Goal: Task Accomplishment & Management: Manage account settings

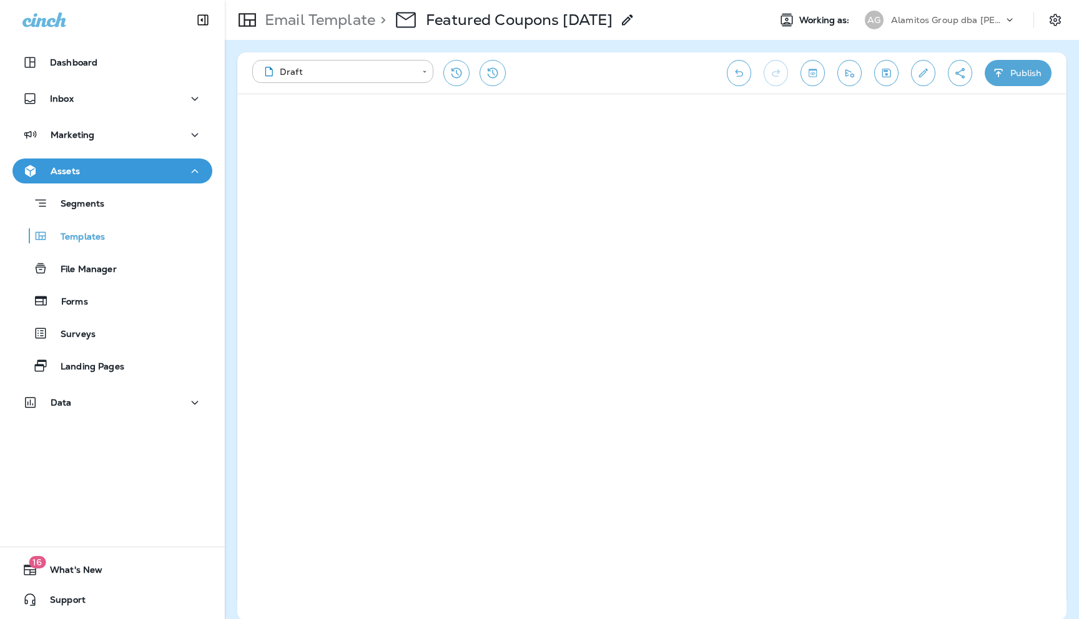
click at [961, 16] on p "Alamitos Group dba [PERSON_NAME]" at bounding box center [947, 20] width 112 height 10
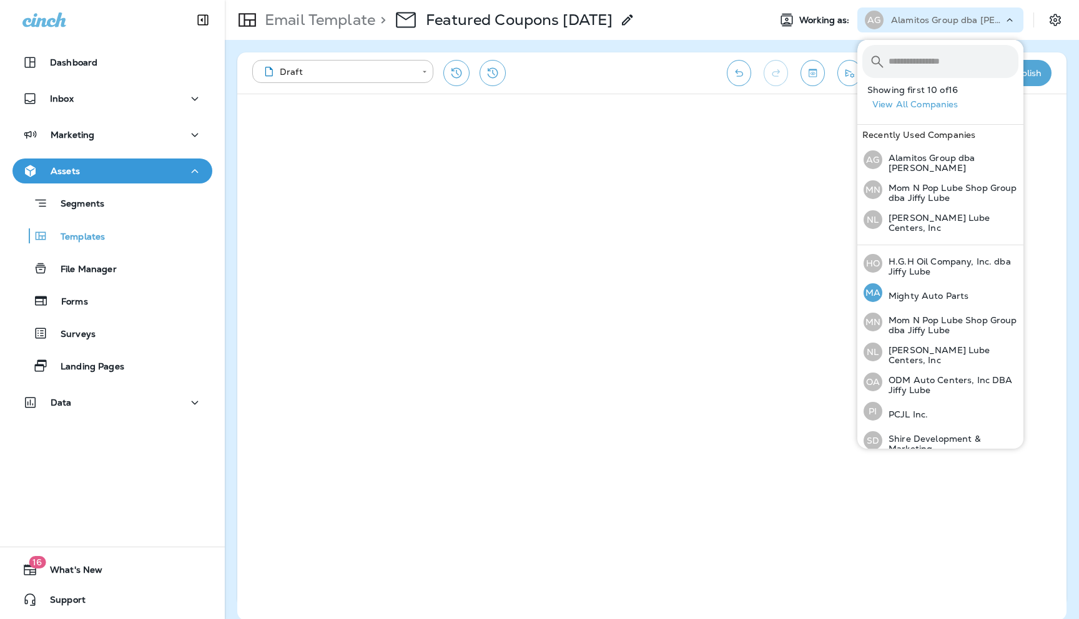
scroll to position [268, 0]
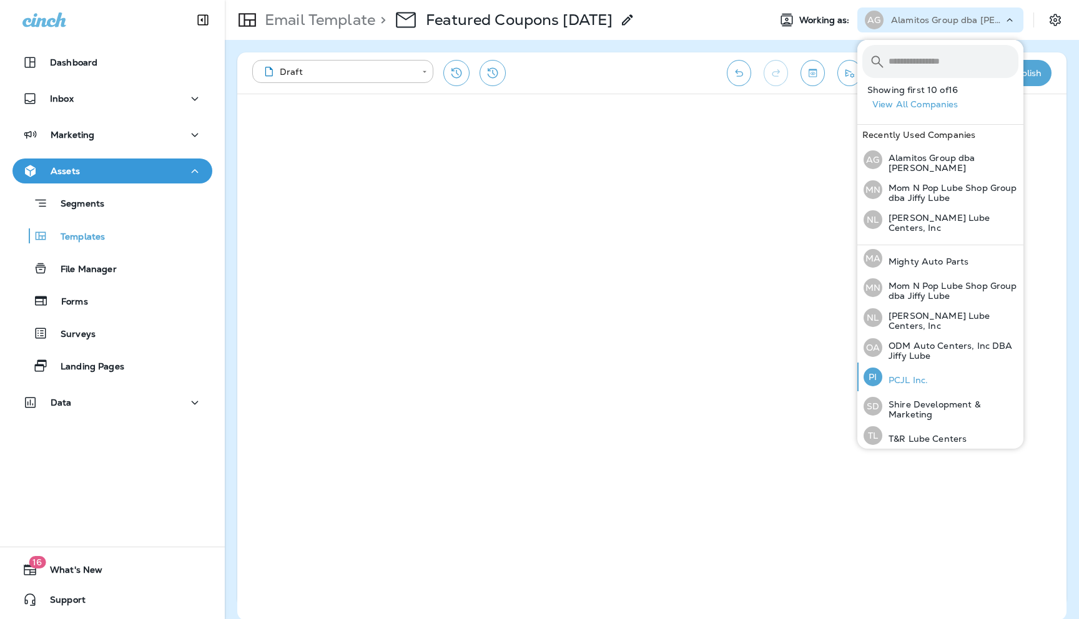
click at [908, 366] on div "PI PCJL Inc." at bounding box center [895, 377] width 74 height 29
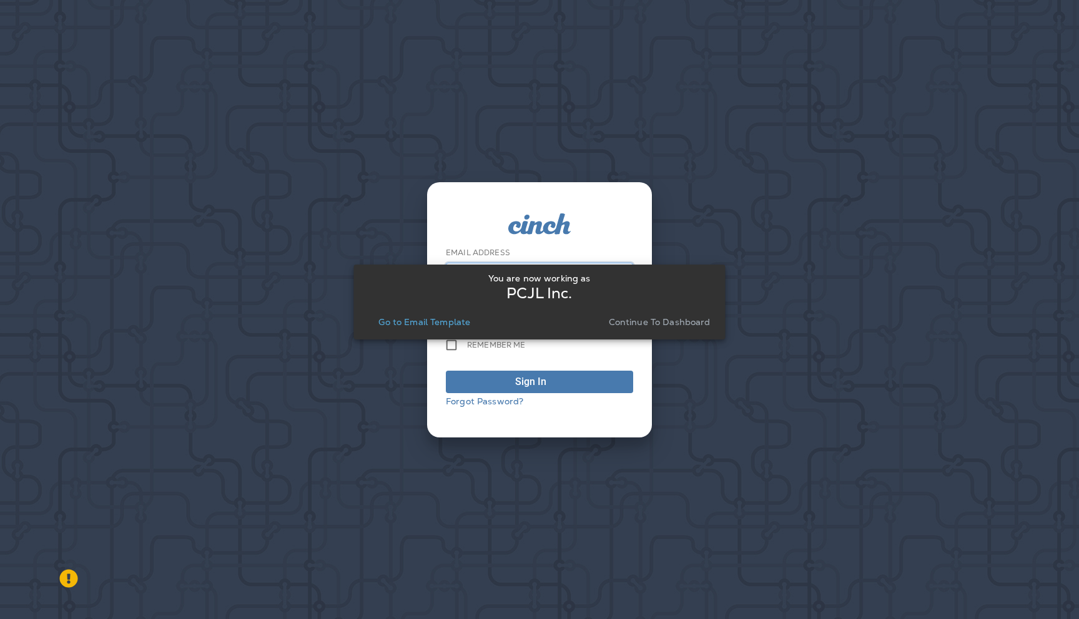
type input "**********"
click at [647, 323] on p "Continue to Dashboard" at bounding box center [660, 322] width 102 height 10
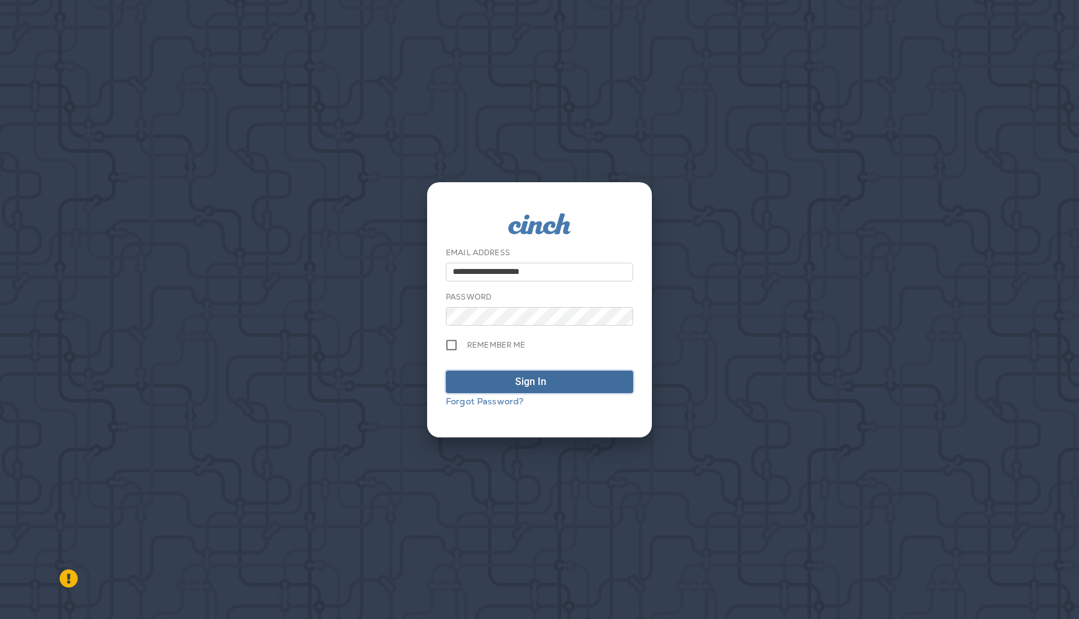
click at [546, 378] on div "Sign In" at bounding box center [539, 382] width 49 height 15
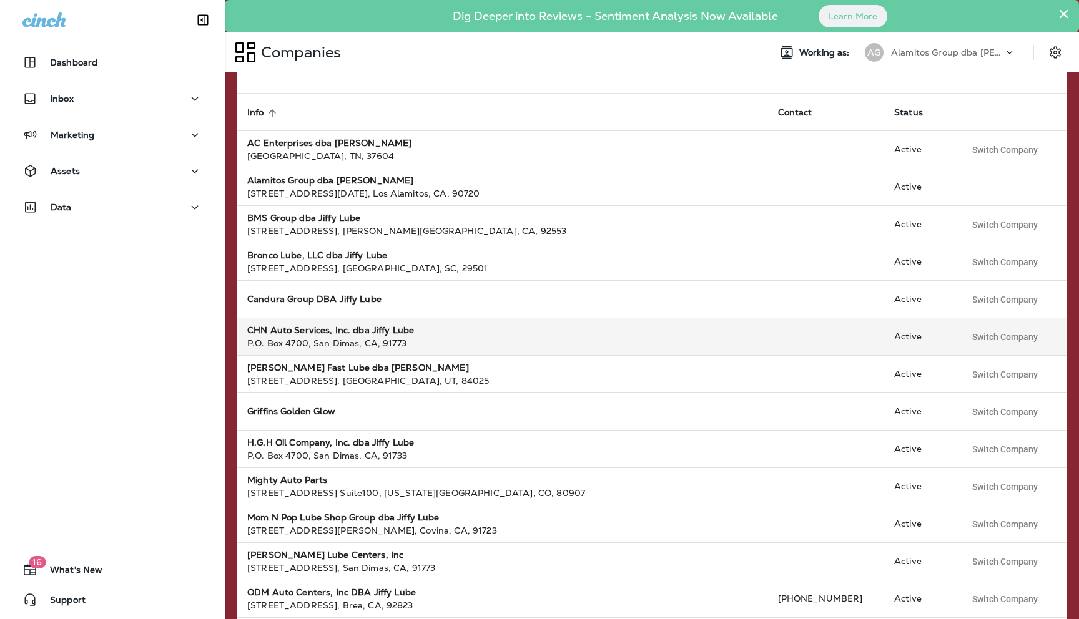
scroll to position [155, 0]
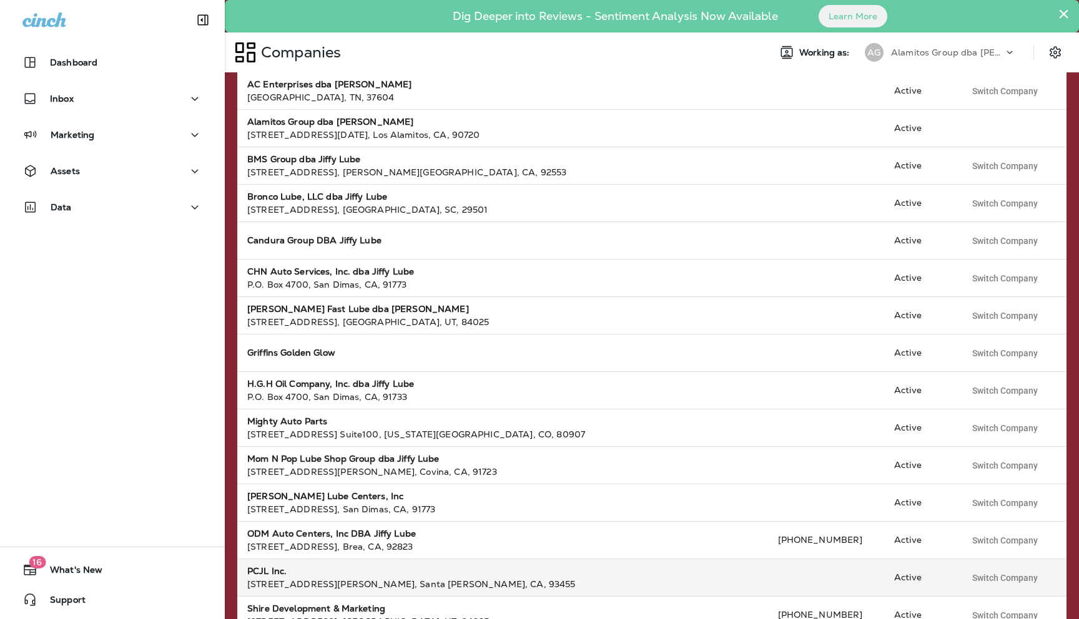
click at [282, 578] on div "[STREET_ADDRESS][PERSON_NAME]" at bounding box center [502, 584] width 511 height 12
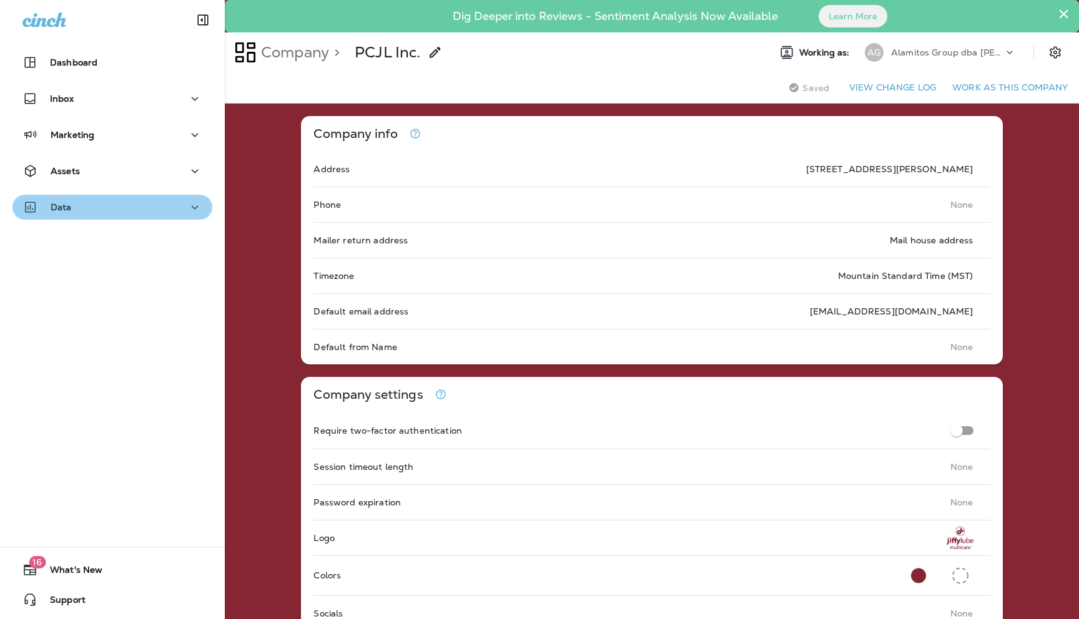
click at [155, 204] on div "Data" at bounding box center [112, 208] width 180 height 16
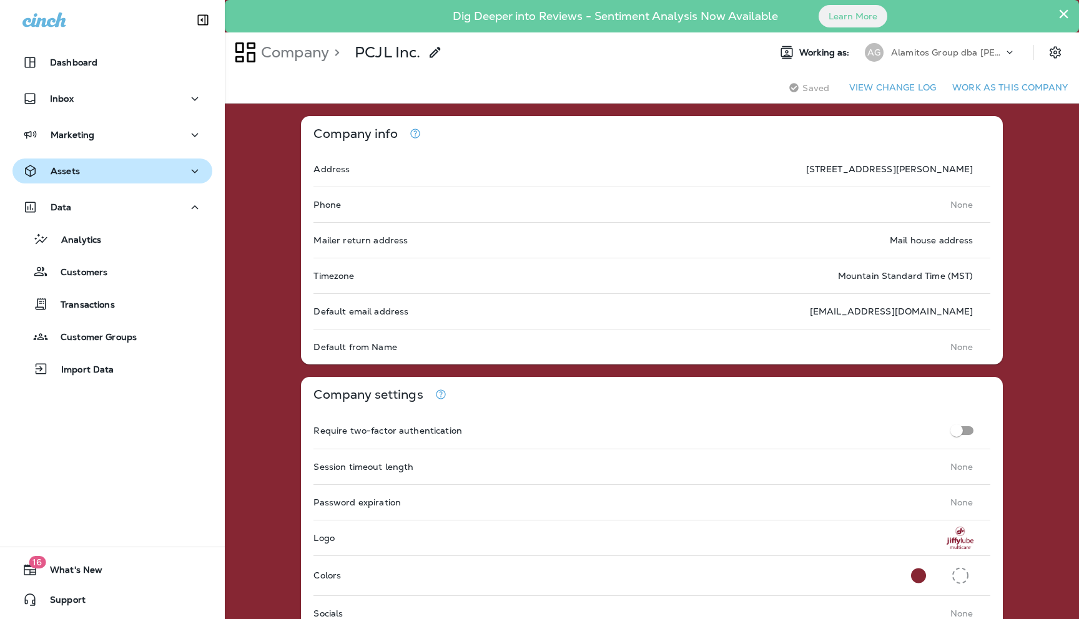
click at [82, 174] on div "Assets" at bounding box center [112, 172] width 180 height 16
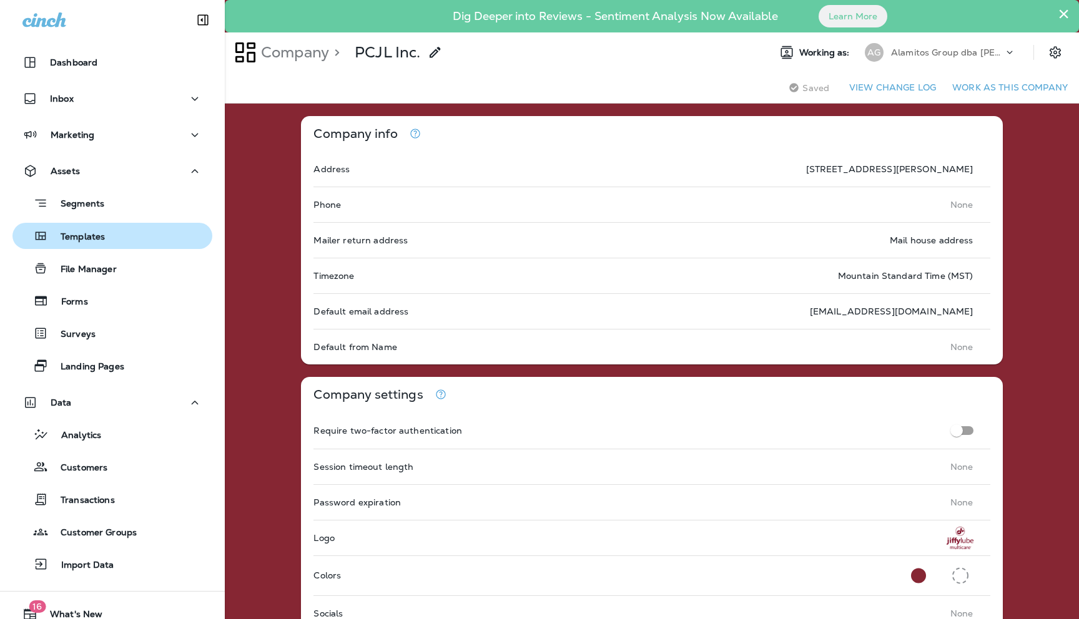
click at [89, 235] on p "Templates" at bounding box center [76, 238] width 57 height 12
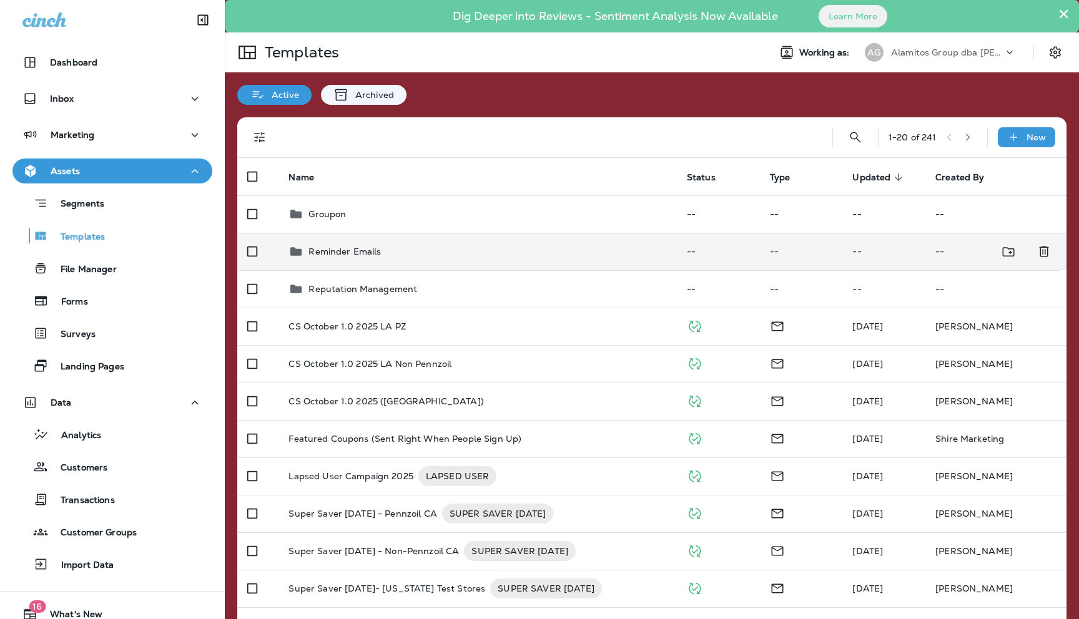
click at [335, 255] on p "Reminder Emails" at bounding box center [344, 252] width 72 height 10
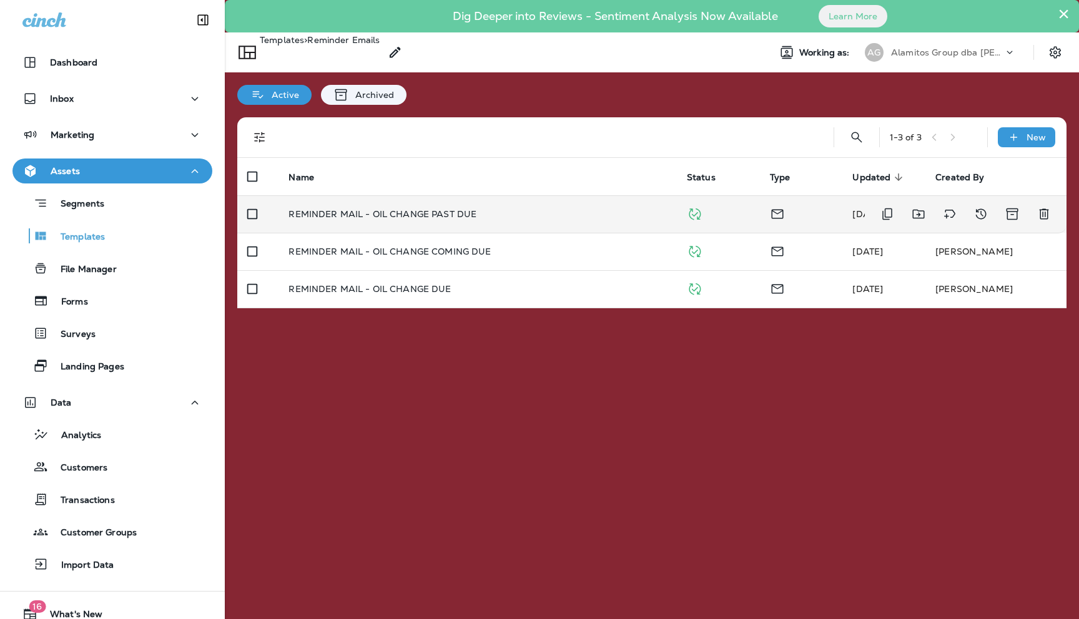
click at [375, 217] on p "REMINDER MAIL - OIL CHANGE PAST DUE" at bounding box center [382, 214] width 188 height 10
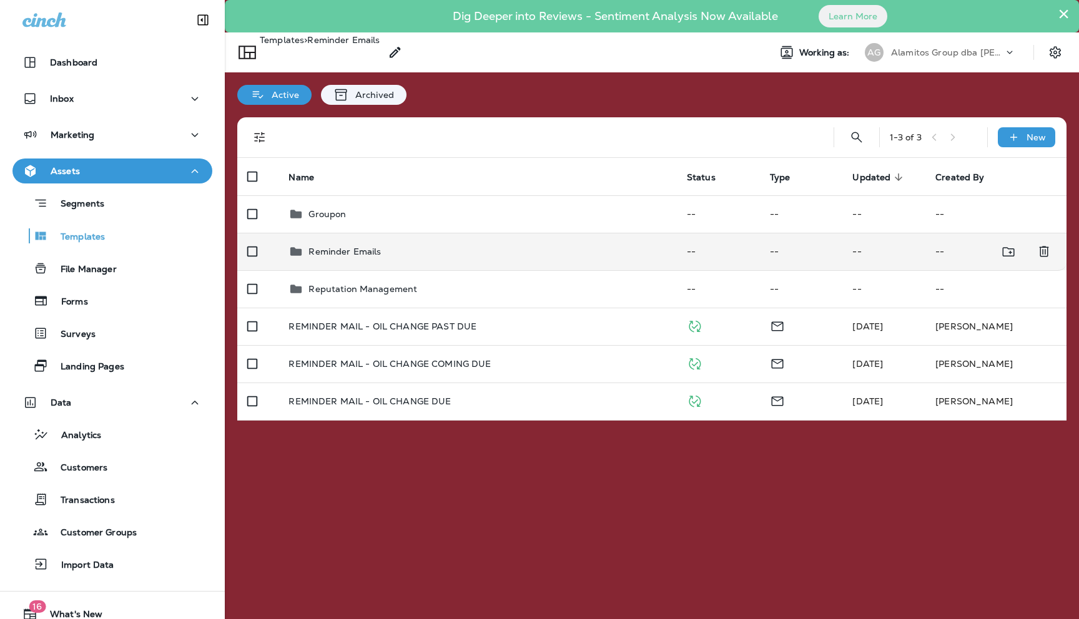
click at [343, 251] on p "Reminder Emails" at bounding box center [344, 252] width 72 height 10
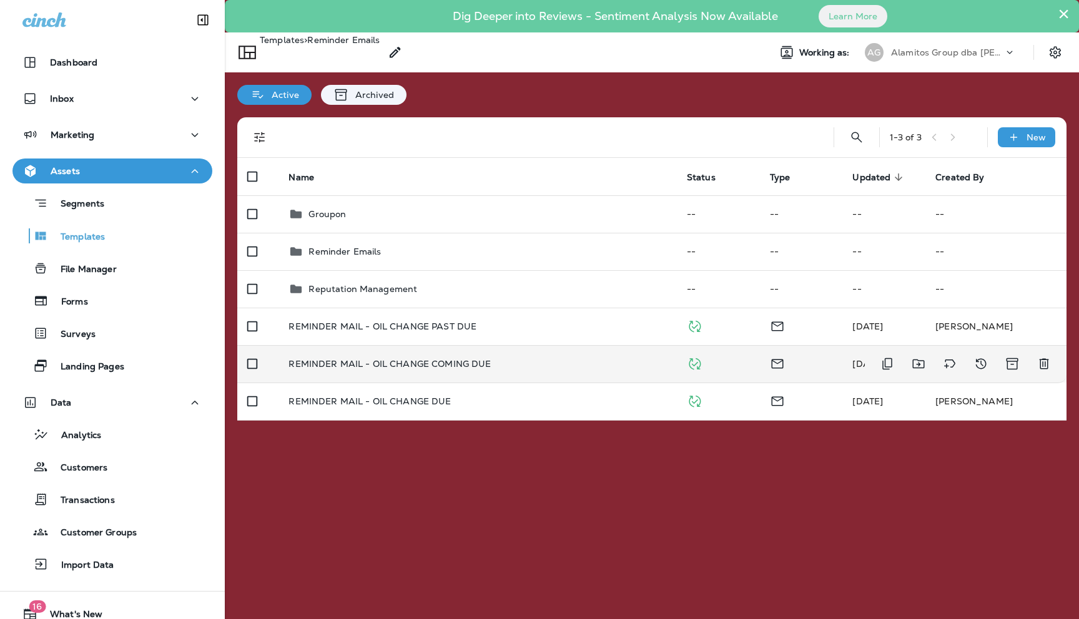
click at [343, 363] on p "REMINDER MAIL - OIL CHANGE COMING DUE" at bounding box center [389, 364] width 202 height 10
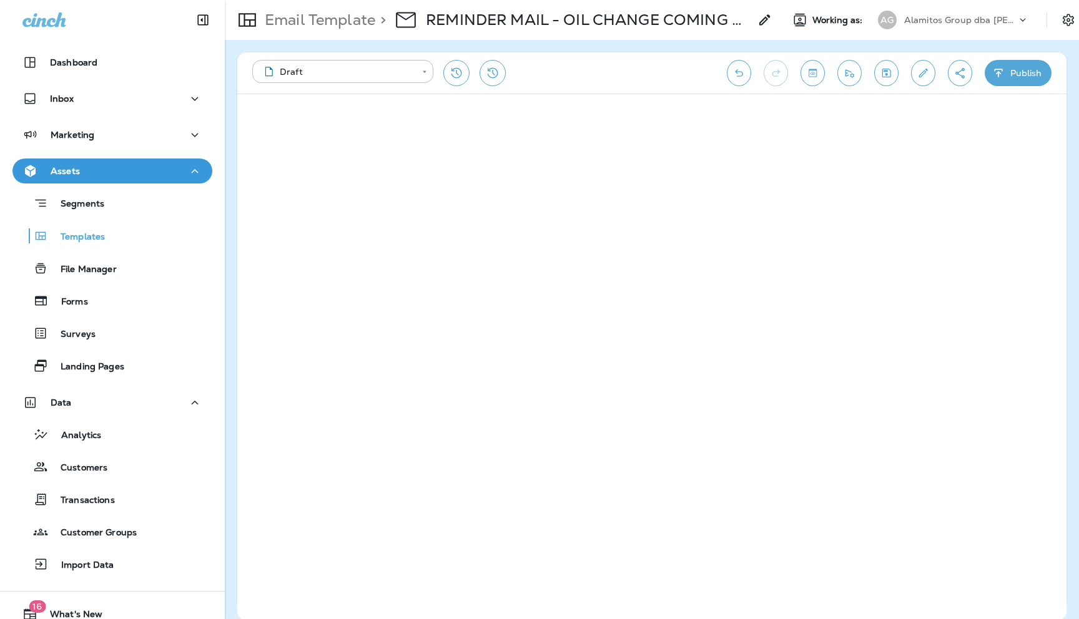
click at [981, 19] on p "Alamitos Group dba [PERSON_NAME]" at bounding box center [960, 20] width 112 height 10
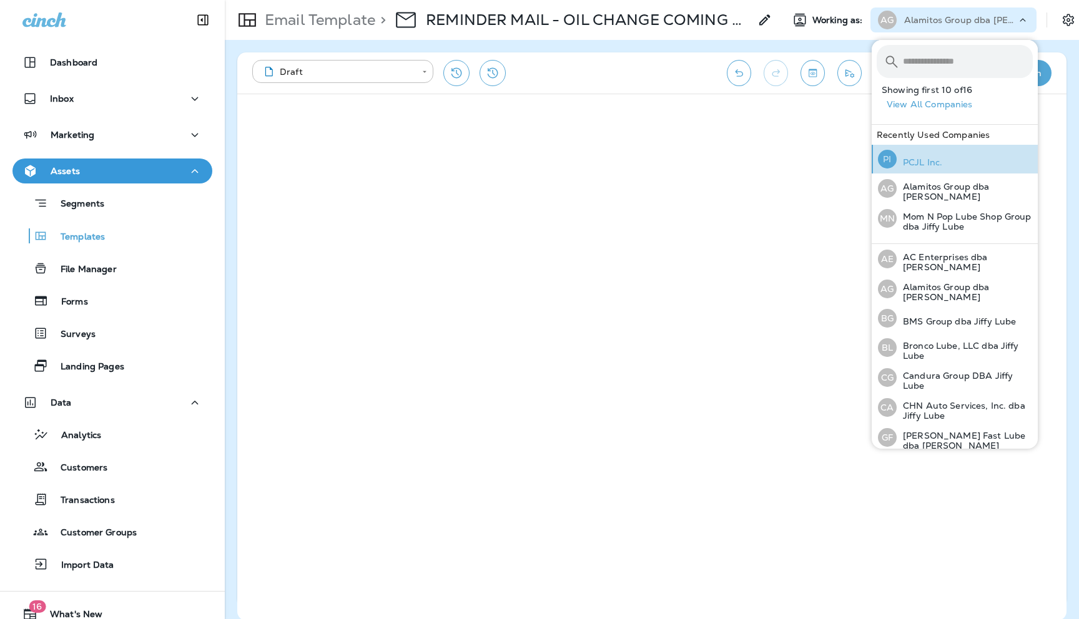
click at [922, 161] on p "PCJL Inc." at bounding box center [920, 162] width 46 height 10
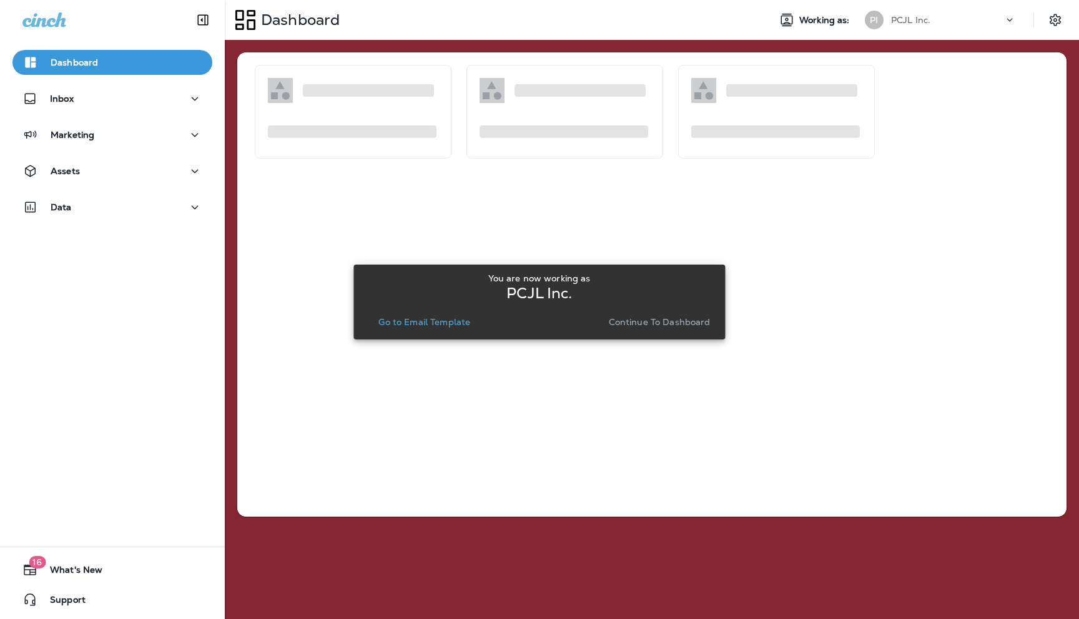
click at [675, 321] on p "Continue to Dashboard" at bounding box center [660, 322] width 102 height 10
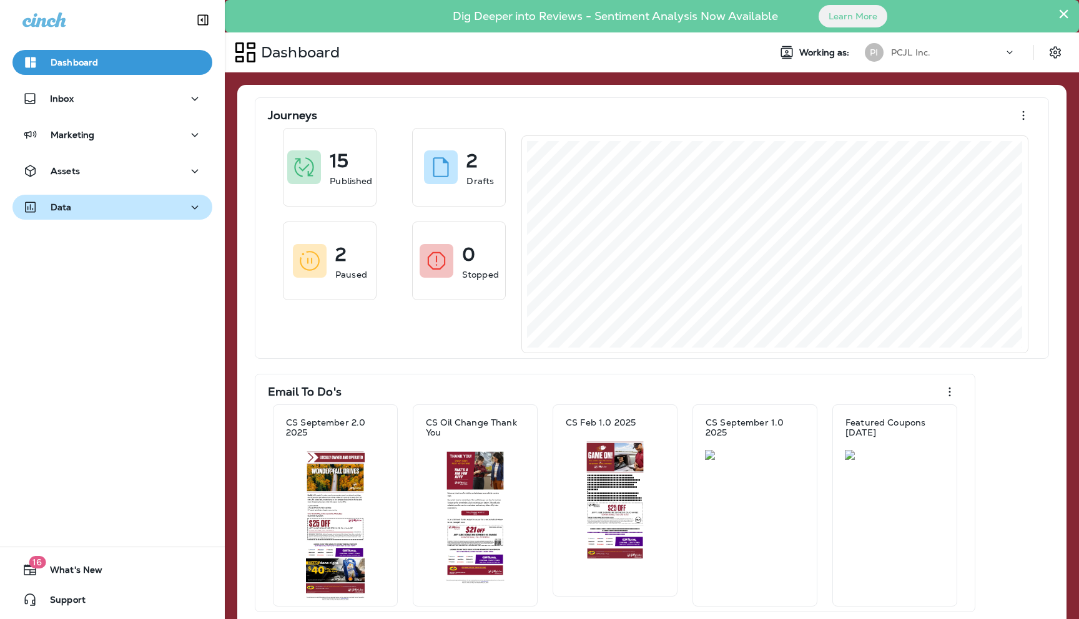
click at [170, 202] on div "Data" at bounding box center [112, 208] width 180 height 16
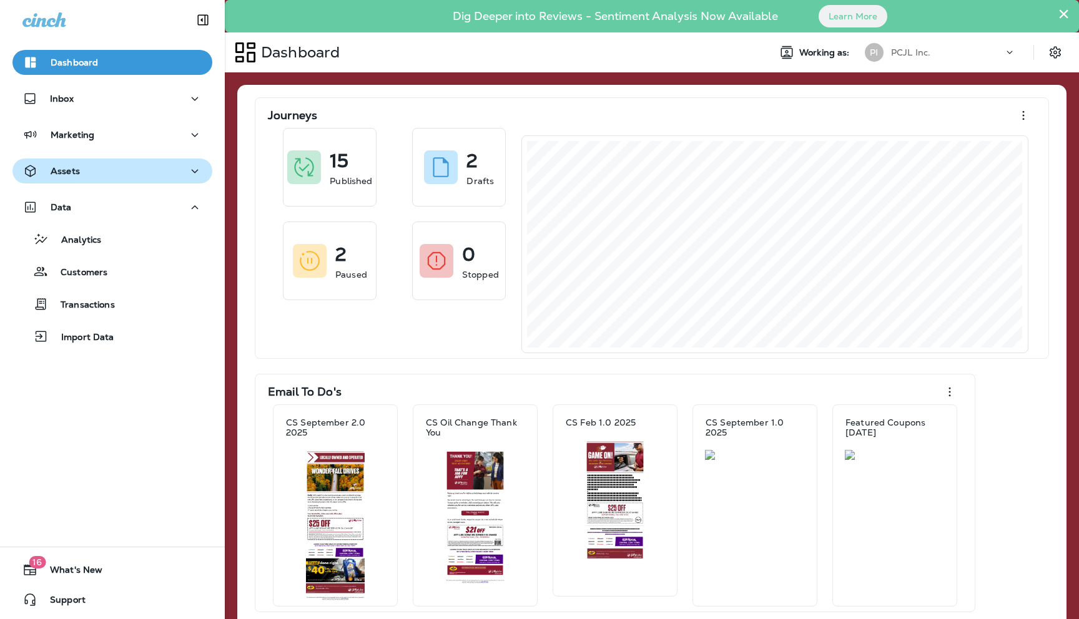
click at [97, 172] on div "Assets" at bounding box center [112, 172] width 180 height 16
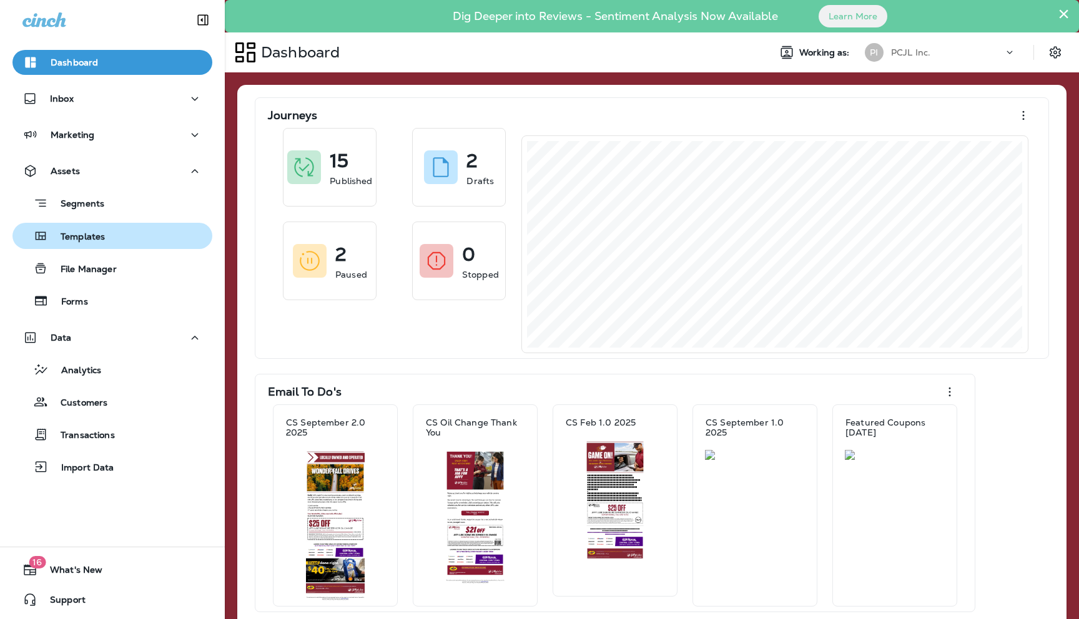
click at [102, 232] on p "Templates" at bounding box center [76, 238] width 57 height 12
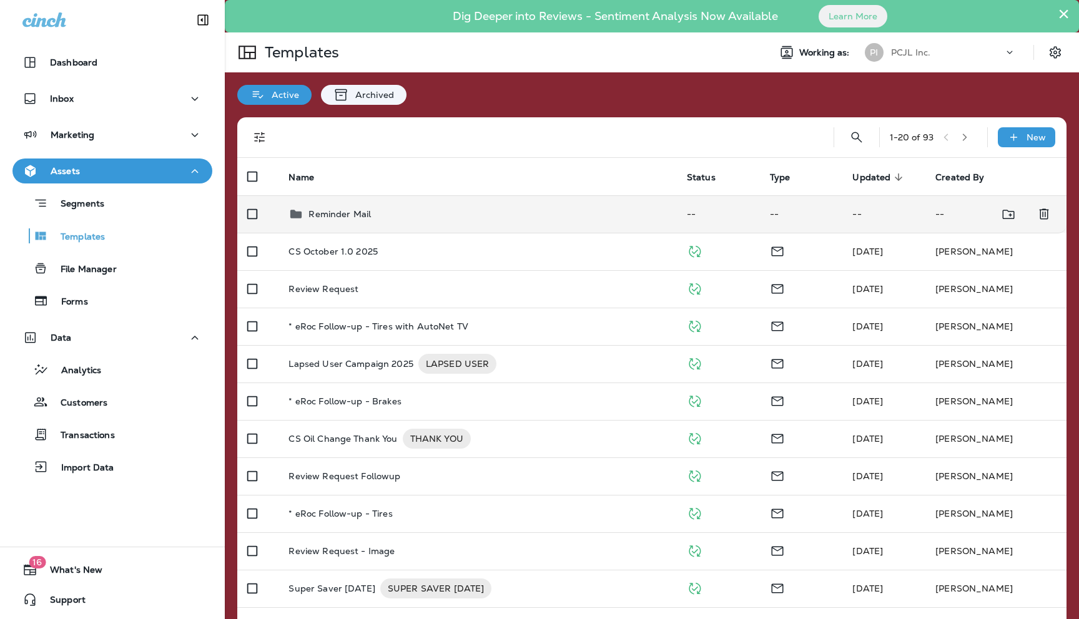
click at [347, 214] on p "Reminder Mail" at bounding box center [339, 214] width 62 height 10
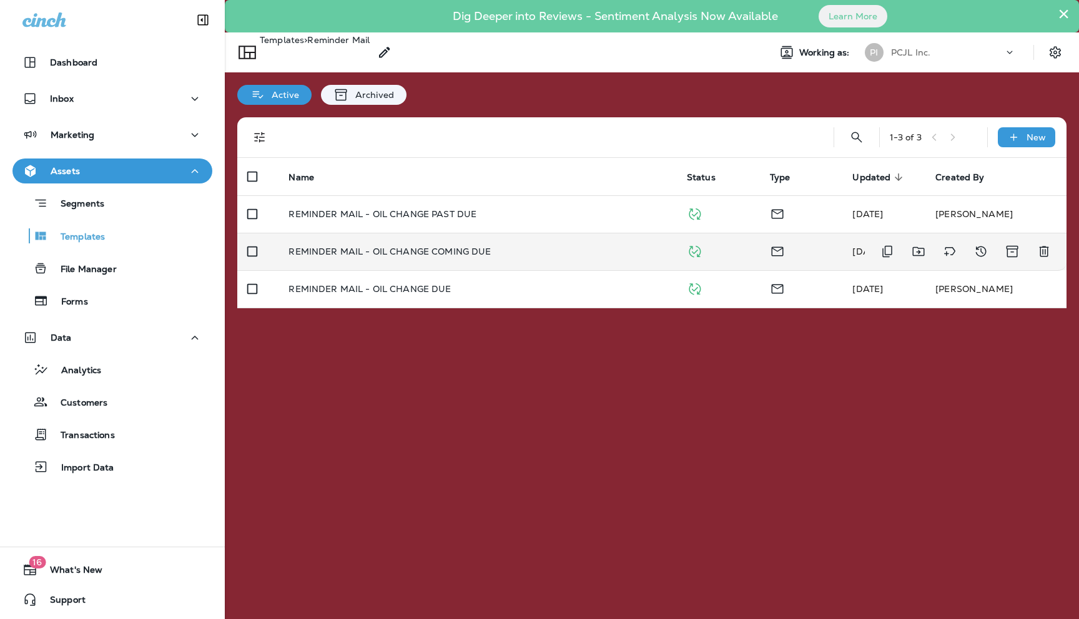
click at [380, 243] on td "REMINDER MAIL - OIL CHANGE COMING DUE" at bounding box center [477, 251] width 398 height 37
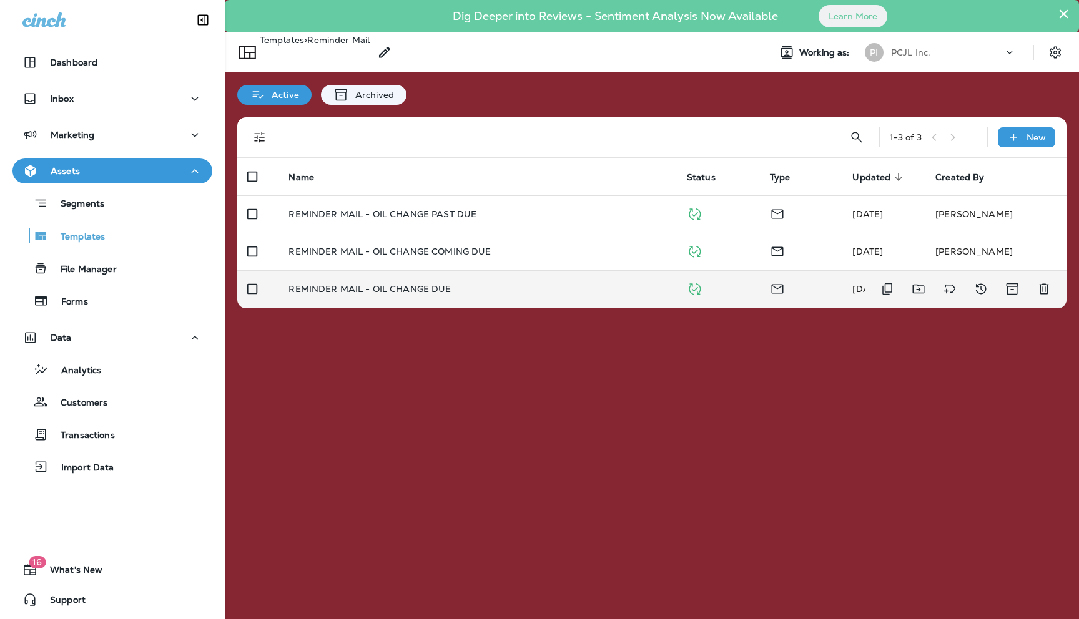
click at [405, 293] on p "REMINDER MAIL - OIL CHANGE DUE" at bounding box center [369, 289] width 162 height 10
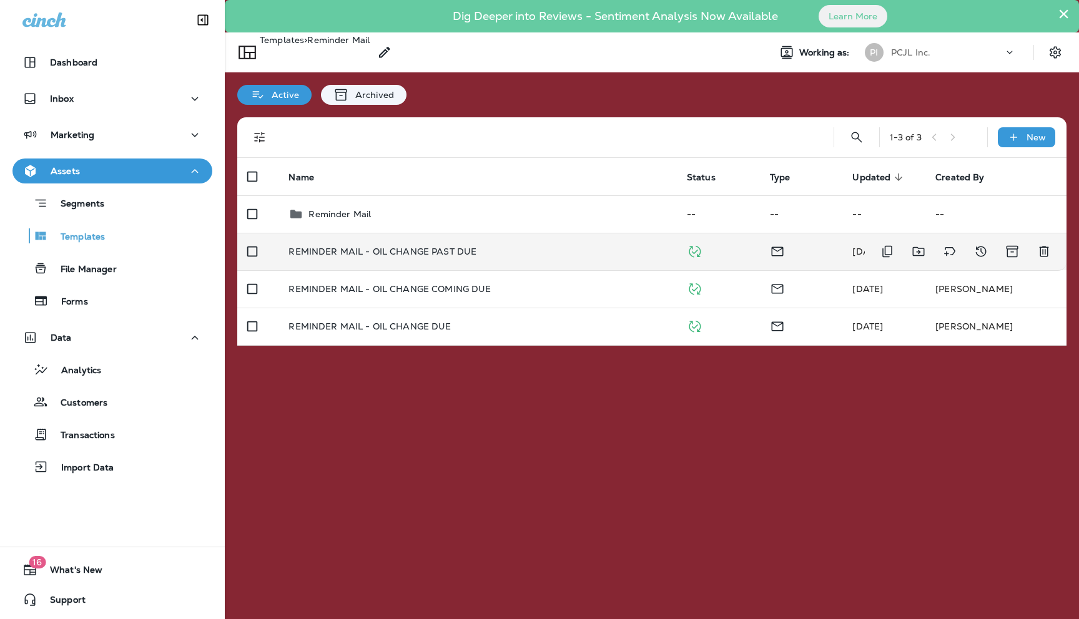
click at [381, 253] on p "REMINDER MAIL - OIL CHANGE PAST DUE" at bounding box center [382, 252] width 188 height 10
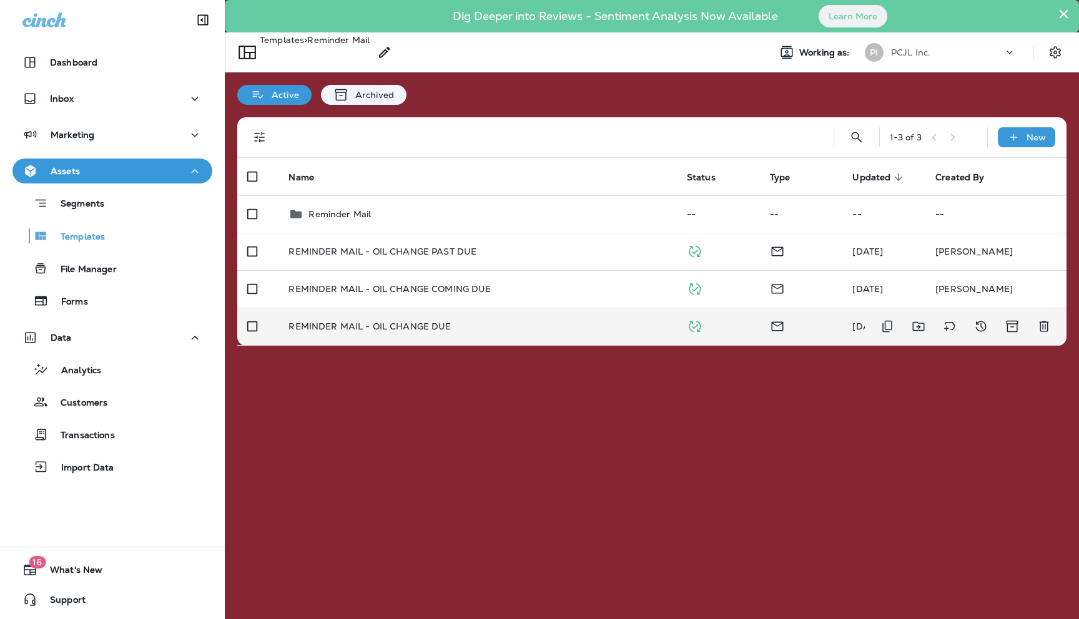
click at [373, 317] on td "REMINDER MAIL - OIL CHANGE DUE" at bounding box center [477, 326] width 398 height 37
